Goal: Complete application form

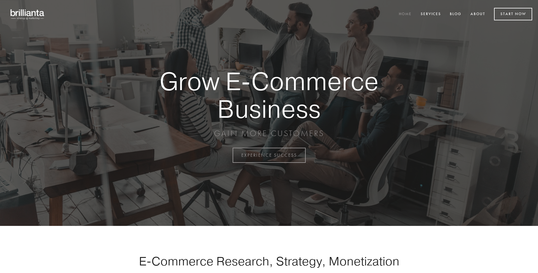
scroll to position [1525, 0]
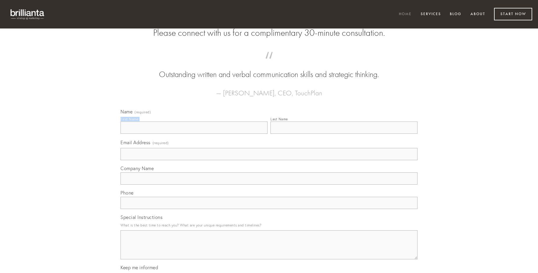
type input "[PERSON_NAME]"
click at [344, 134] on input "Last Name" at bounding box center [343, 128] width 147 height 12
type input "[PERSON_NAME]"
click at [269, 160] on input "Email Address (required)" at bounding box center [268, 154] width 297 height 12
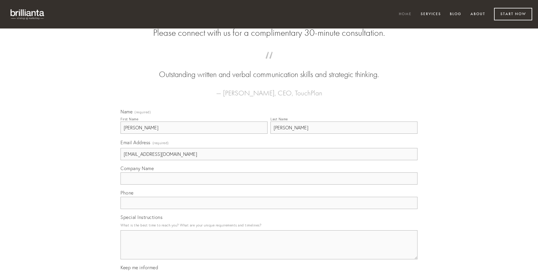
type input "[EMAIL_ADDRESS][DOMAIN_NAME]"
click at [269, 185] on input "Company Name" at bounding box center [268, 179] width 297 height 12
type input "inventore"
click at [269, 209] on input "text" at bounding box center [268, 203] width 297 height 12
click at [269, 250] on textarea "Special Instructions" at bounding box center [268, 244] width 297 height 29
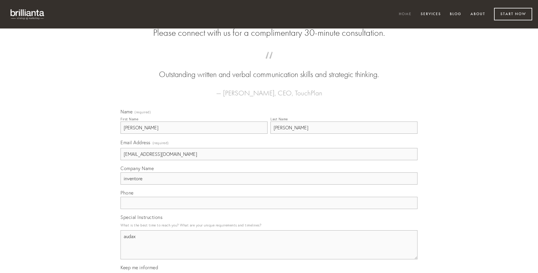
type textarea "audax"
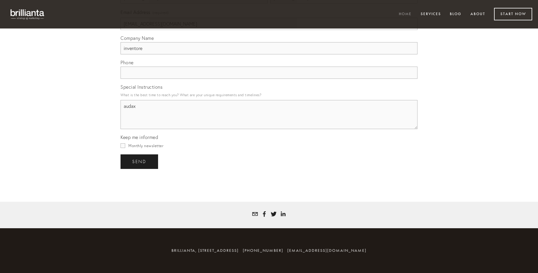
click at [140, 161] on span "send" at bounding box center [139, 161] width 14 height 5
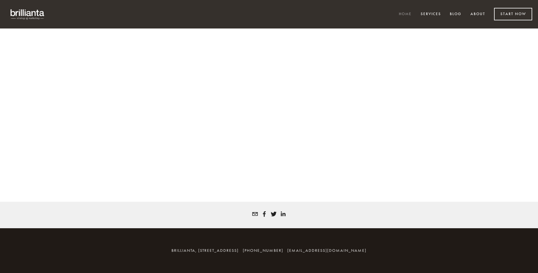
scroll to position [1517, 0]
